Goal: Task Accomplishment & Management: Manage account settings

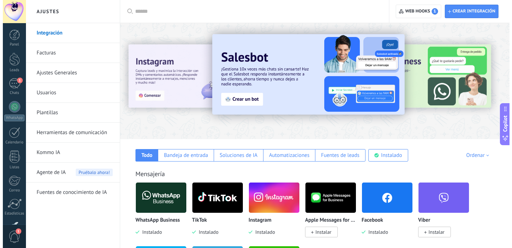
scroll to position [75, 0]
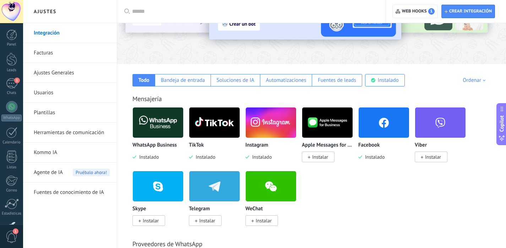
click at [173, 119] on img at bounding box center [158, 122] width 50 height 34
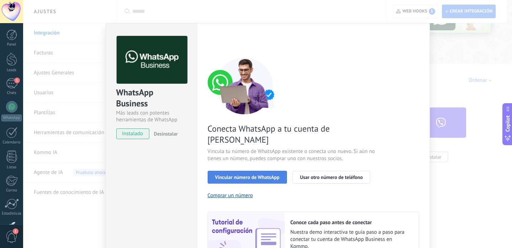
click at [258, 175] on span "Vincular número de WhatsApp" at bounding box center [247, 177] width 64 height 5
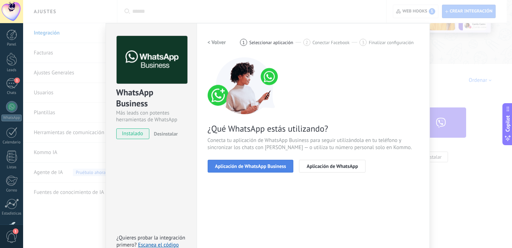
click at [274, 167] on span "Aplicación de WhatsApp Business" at bounding box center [250, 165] width 71 height 5
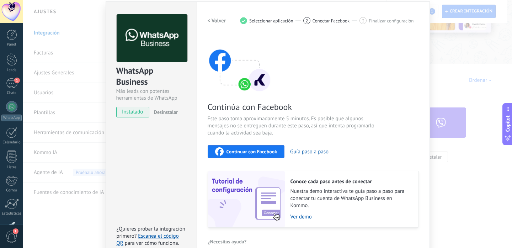
scroll to position [24, 0]
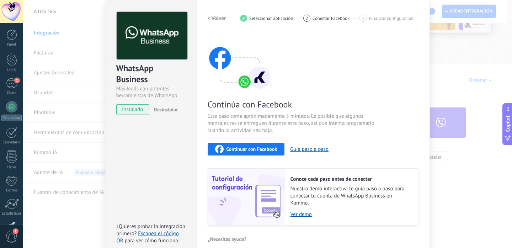
click at [269, 149] on span "Continuar con Facebook" at bounding box center [251, 148] width 51 height 5
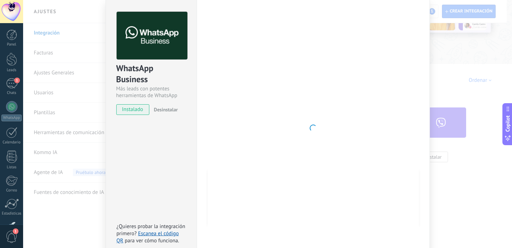
click at [453, 59] on div "WhatsApp Business Más leads con potentes herramientas de WhatsApp instalado Des…" at bounding box center [267, 124] width 489 height 248
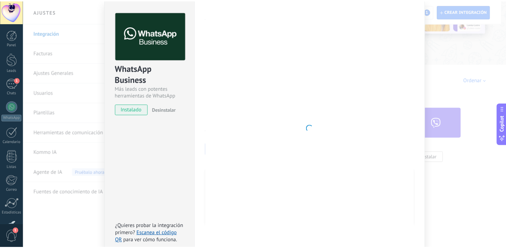
scroll to position [0, 0]
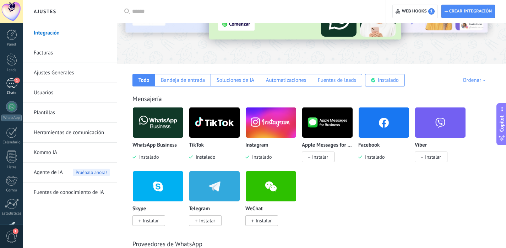
click at [16, 80] on span "1" at bounding box center [17, 80] width 6 height 6
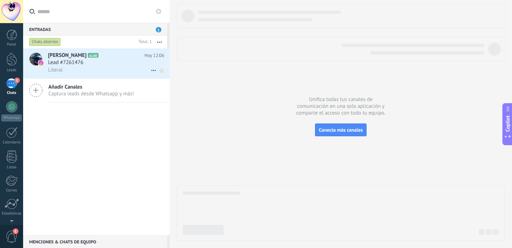
click at [110, 66] on div "Lead #7261476" at bounding box center [106, 62] width 116 height 7
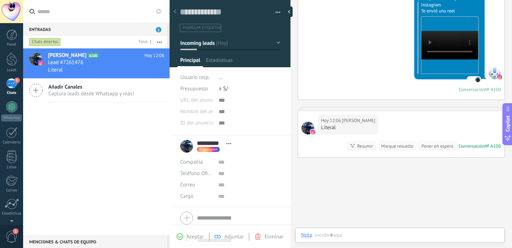
scroll to position [11, 0]
click at [116, 140] on div "[PERSON_NAME] A100 [DATE] 12:06 Lead #7261476 Literal Añadir Canales Captura le…" at bounding box center [96, 141] width 146 height 187
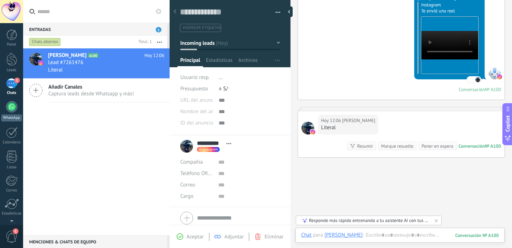
click at [14, 111] on div at bounding box center [11, 106] width 11 height 11
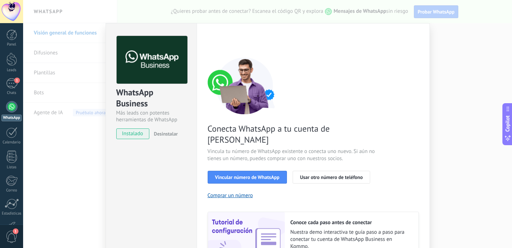
click at [85, 49] on div "WhatsApp Business Más leads con potentes herramientas de WhatsApp instalado Des…" at bounding box center [267, 124] width 489 height 248
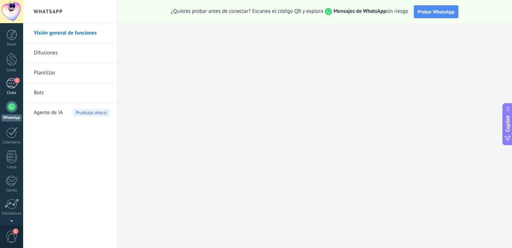
click at [10, 81] on div "1" at bounding box center [11, 83] width 11 height 10
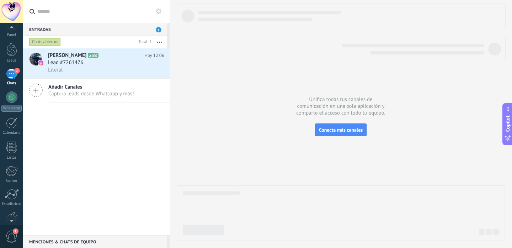
scroll to position [16, 0]
click at [14, 234] on span "1" at bounding box center [12, 236] width 12 height 12
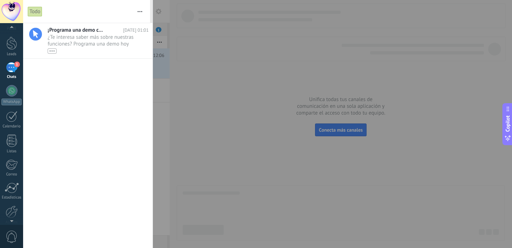
click at [14, 234] on span "0" at bounding box center [12, 236] width 12 height 12
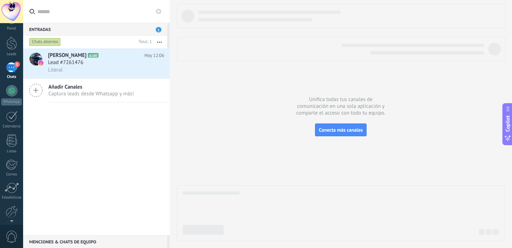
scroll to position [0, 0]
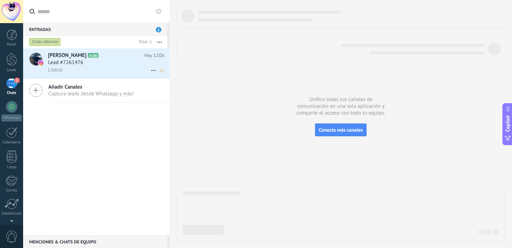
click at [150, 70] on icon at bounding box center [153, 70] width 9 height 9
click at [154, 132] on div at bounding box center [256, 124] width 512 height 248
click at [10, 82] on div "1" at bounding box center [11, 83] width 11 height 10
click at [149, 70] on icon "Mark respondió Conversación cerrada" at bounding box center [153, 70] width 9 height 9
click at [165, 87] on span "Conversación cerrada" at bounding box center [185, 88] width 48 height 14
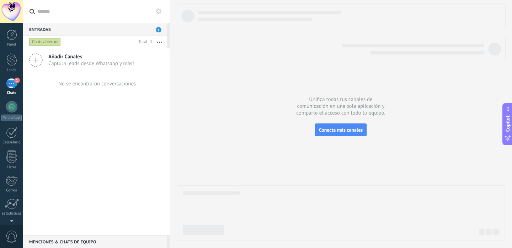
click at [14, 80] on div "1" at bounding box center [11, 83] width 11 height 10
click at [133, 31] on div "Entradas 1" at bounding box center [95, 29] width 144 height 13
click at [158, 31] on span "1" at bounding box center [159, 29] width 6 height 5
click at [187, 51] on div at bounding box center [330, 49] width 307 height 11
click at [337, 131] on span "Conecta más canales" at bounding box center [341, 130] width 44 height 6
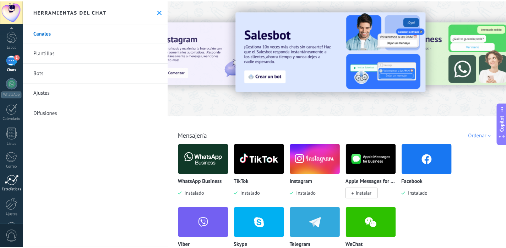
scroll to position [48, 0]
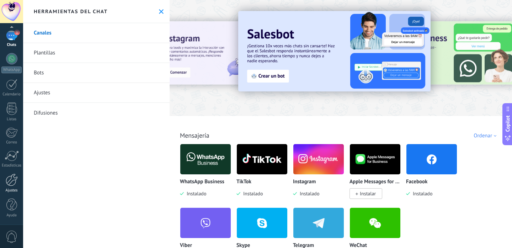
click at [12, 185] on div at bounding box center [12, 179] width 12 height 12
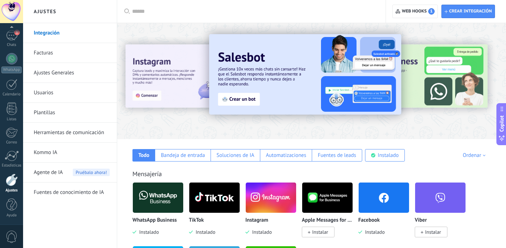
click at [221, 207] on img at bounding box center [214, 197] width 50 height 34
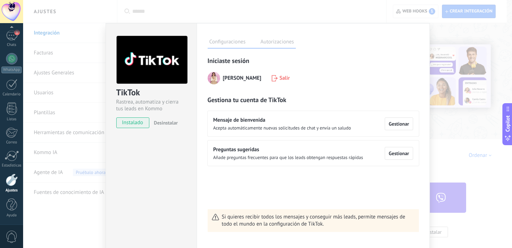
click at [452, 127] on div "TikTok Rastrea, automatiza y cierra tus leads en Kommo instalado Desinstalar Co…" at bounding box center [267, 124] width 489 height 248
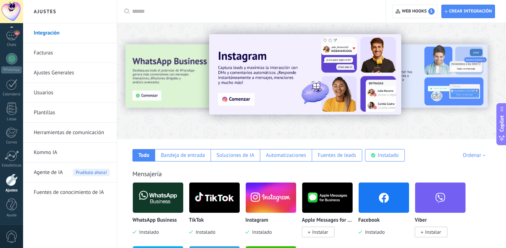
click at [158, 209] on img at bounding box center [158, 197] width 50 height 34
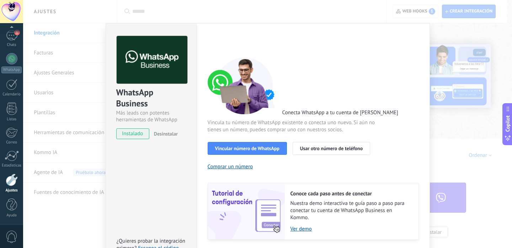
click at [199, 8] on div "WhatsApp Business Más leads con potentes herramientas de WhatsApp instalado Des…" at bounding box center [267, 124] width 489 height 248
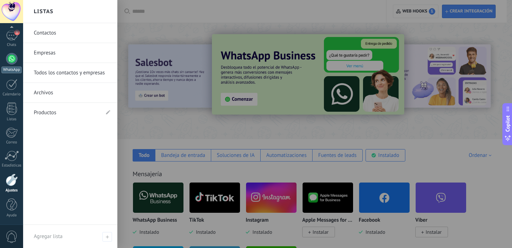
click at [14, 58] on div at bounding box center [11, 58] width 11 height 11
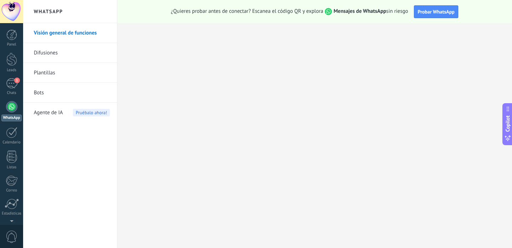
click at [84, 35] on link "Visión general de funciones" at bounding box center [72, 33] width 76 height 20
click at [79, 51] on link "Difusiones" at bounding box center [72, 53] width 76 height 20
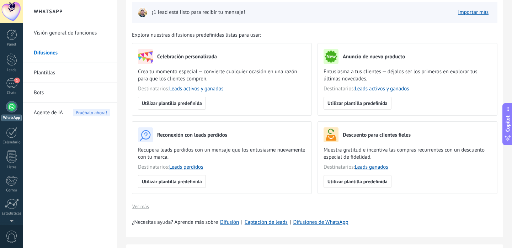
scroll to position [51, 0]
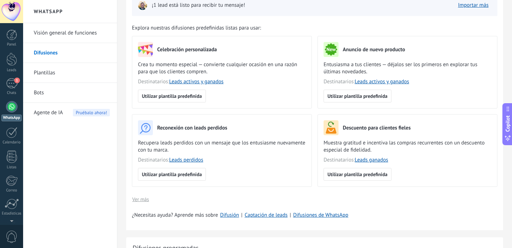
click at [83, 78] on link "Plantillas" at bounding box center [72, 73] width 76 height 20
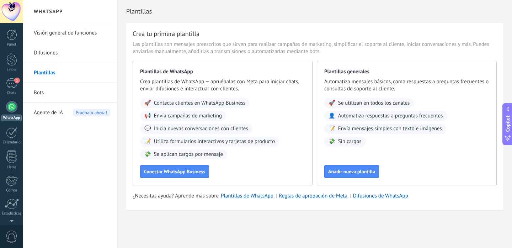
click at [80, 92] on link "Bots" at bounding box center [72, 93] width 76 height 20
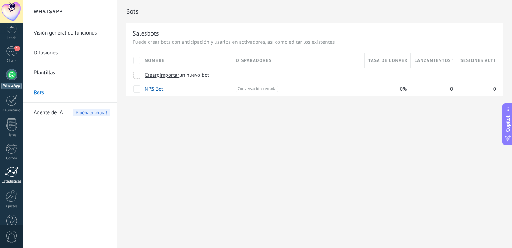
scroll to position [48, 0]
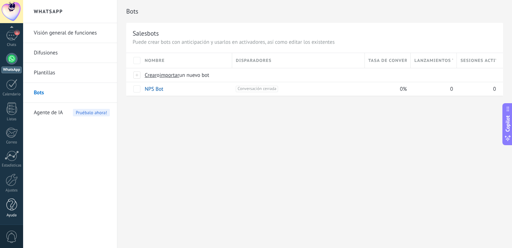
click at [12, 208] on div at bounding box center [11, 204] width 11 height 12
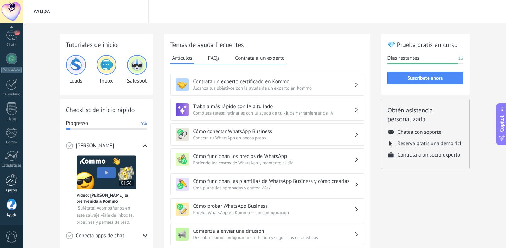
click at [13, 179] on div at bounding box center [12, 179] width 12 height 12
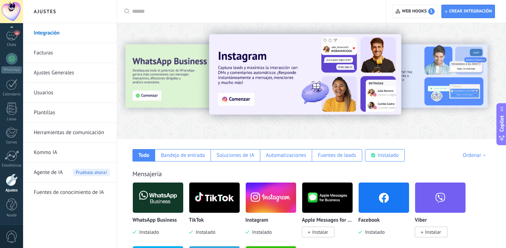
click at [173, 83] on div at bounding box center [138, 81] width 156 height 64
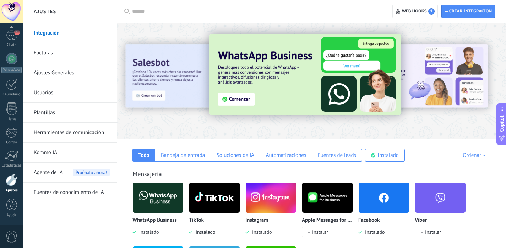
click at [230, 98] on img at bounding box center [305, 74] width 192 height 80
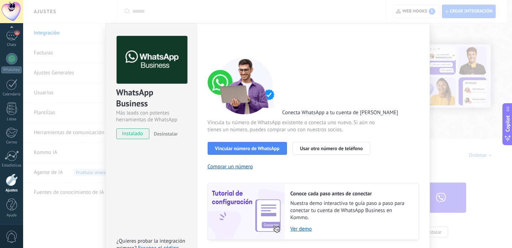
click at [169, 132] on span "Desinstalar" at bounding box center [166, 133] width 24 height 6
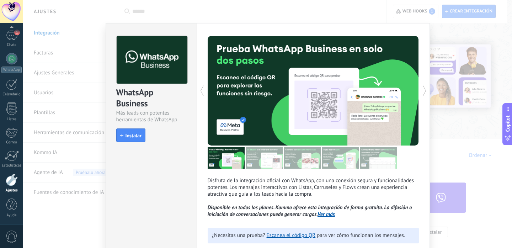
click at [297, 20] on div "WhatsApp Business Más leads con potentes herramientas de WhatsApp install Insta…" at bounding box center [267, 124] width 489 height 248
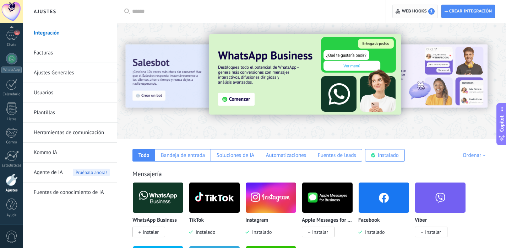
click at [420, 13] on span "Web hooks 1" at bounding box center [418, 11] width 33 height 6
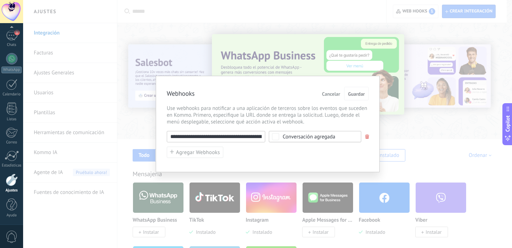
click at [295, 56] on div "**********" at bounding box center [267, 124] width 489 height 248
